Goal: Transaction & Acquisition: Subscribe to service/newsletter

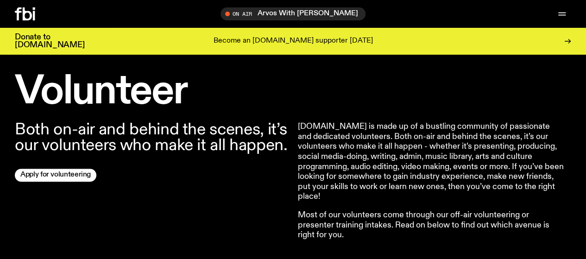
scroll to position [260, 0]
click at [0, 0] on icon "button" at bounding box center [0, 0] width 0 height 0
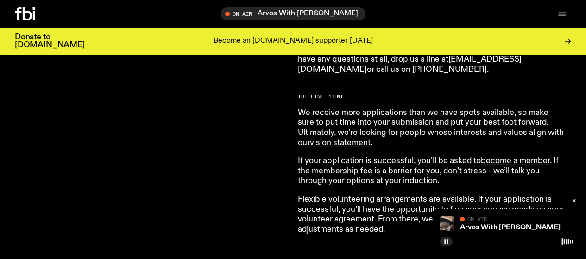
scroll to position [770, 0]
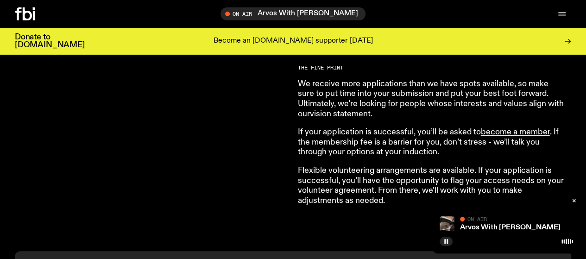
click at [330, 113] on link "vision statement ." at bounding box center [341, 114] width 63 height 8
click at [0, 0] on icon "button" at bounding box center [0, 0] width 0 height 0
click at [0, 0] on link "Newsletter" at bounding box center [0, 0] width 0 height 0
